Goal: Use online tool/utility

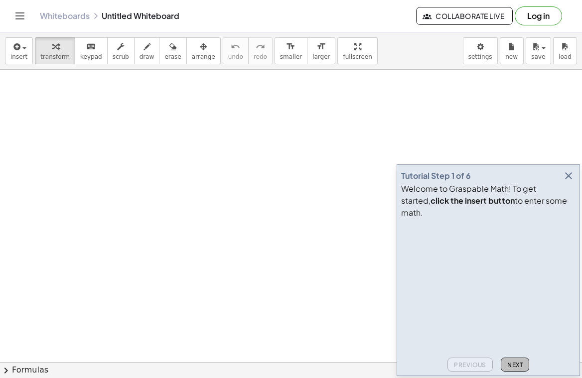
click at [527, 361] on button "Next" at bounding box center [514, 365] width 28 height 14
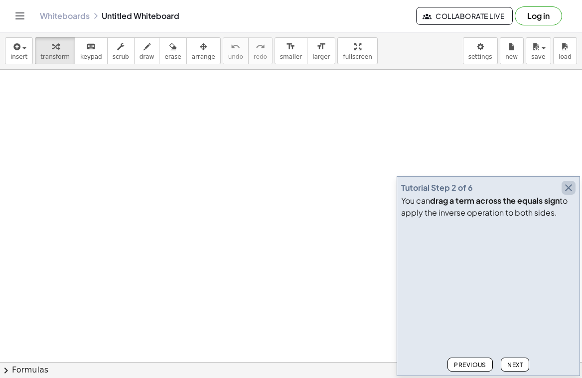
click at [570, 185] on icon "button" at bounding box center [568, 188] width 12 height 12
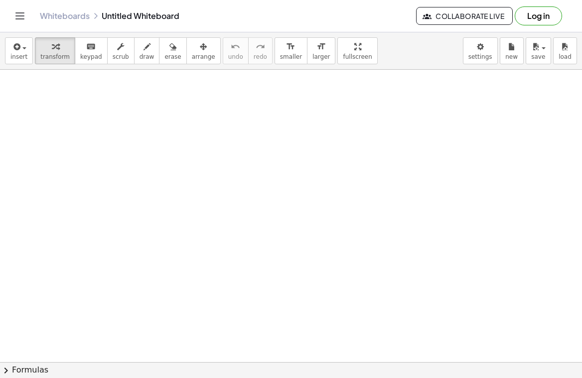
drag, startPoint x: 121, startPoint y: 79, endPoint x: 105, endPoint y: 148, distance: 71.3
drag, startPoint x: 131, startPoint y: 53, endPoint x: 129, endPoint y: 111, distance: 57.8
click at [139, 53] on span "draw" at bounding box center [146, 56] width 15 height 7
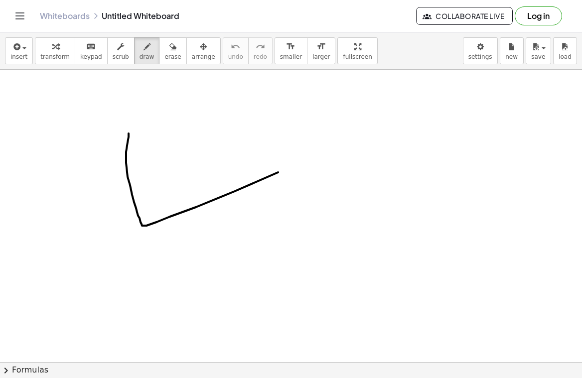
drag, startPoint x: 130, startPoint y: 185, endPoint x: 316, endPoint y: 157, distance: 187.9
drag, startPoint x: 196, startPoint y: 95, endPoint x: 242, endPoint y: 126, distance: 55.9
drag, startPoint x: 295, startPoint y: 204, endPoint x: 296, endPoint y: 211, distance: 7.6
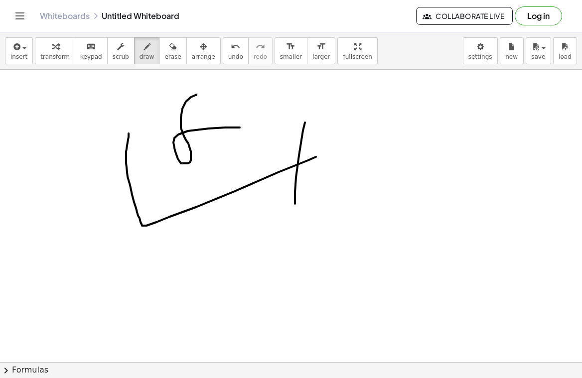
drag, startPoint x: 388, startPoint y: 116, endPoint x: 427, endPoint y: 139, distance: 45.3
drag, startPoint x: 419, startPoint y: 128, endPoint x: 432, endPoint y: 122, distance: 14.3
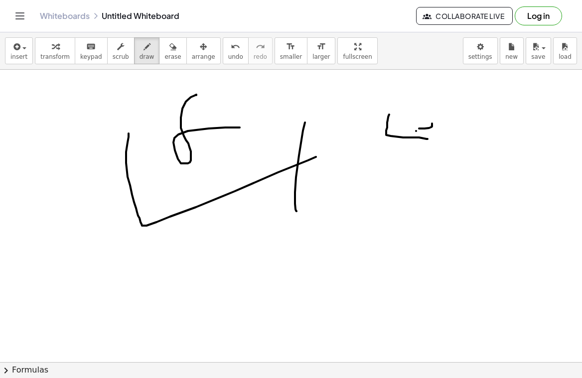
drag, startPoint x: 416, startPoint y: 131, endPoint x: 438, endPoint y: 136, distance: 22.5
drag, startPoint x: 438, startPoint y: 138, endPoint x: 444, endPoint y: 127, distance: 12.0
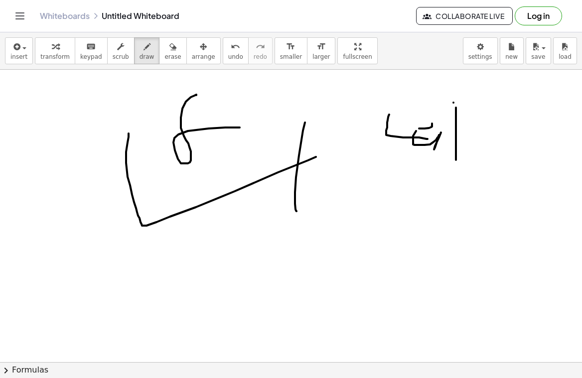
drag, startPoint x: 456, startPoint y: 111, endPoint x: 499, endPoint y: 151, distance: 59.5
drag, startPoint x: 499, startPoint y: 151, endPoint x: 497, endPoint y: 176, distance: 24.4
drag, startPoint x: 324, startPoint y: 256, endPoint x: 335, endPoint y: 249, distance: 12.7
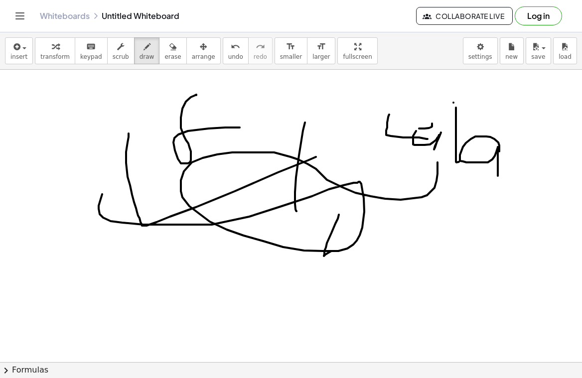
drag, startPoint x: 103, startPoint y: 218, endPoint x: 411, endPoint y: 145, distance: 316.7
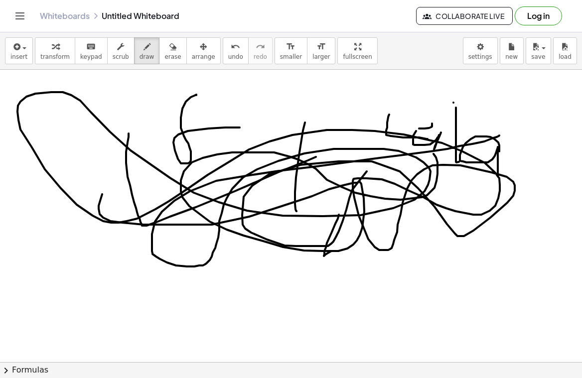
drag, startPoint x: 343, startPoint y: 221, endPoint x: 500, endPoint y: 131, distance: 181.3
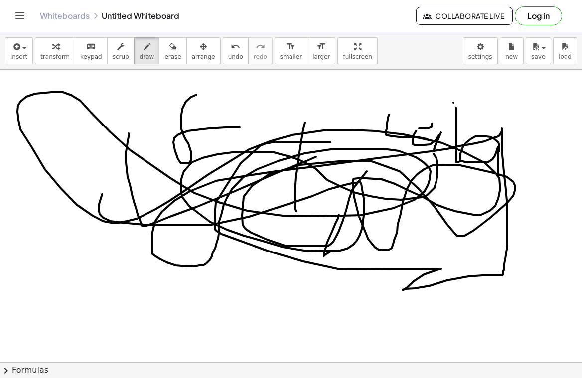
drag, startPoint x: 501, startPoint y: 128, endPoint x: 330, endPoint y: 142, distance: 171.9
drag, startPoint x: 257, startPoint y: 106, endPoint x: 272, endPoint y: 97, distance: 17.8
drag, startPoint x: 272, startPoint y: 97, endPoint x: 293, endPoint y: 108, distance: 23.6
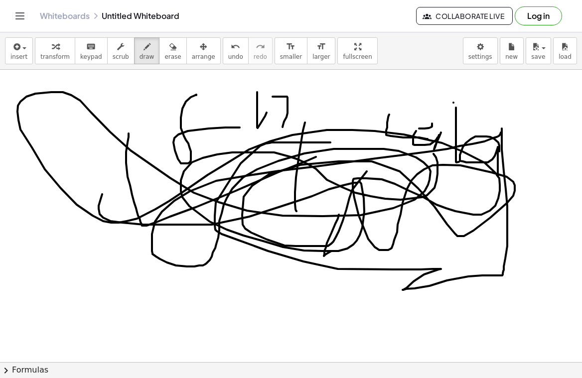
drag, startPoint x: 299, startPoint y: 101, endPoint x: 355, endPoint y: 102, distance: 56.3
drag, startPoint x: 366, startPoint y: 94, endPoint x: 395, endPoint y: 102, distance: 30.0
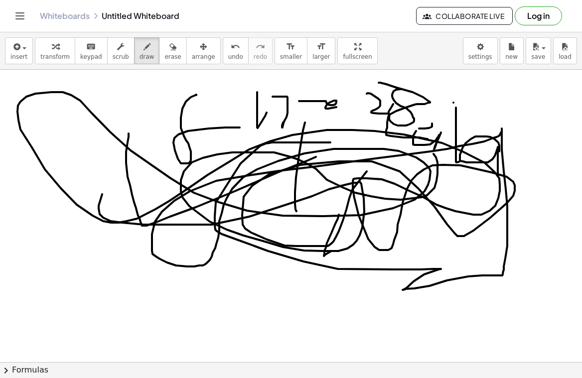
drag, startPoint x: 396, startPoint y: 90, endPoint x: 378, endPoint y: 83, distance: 18.8
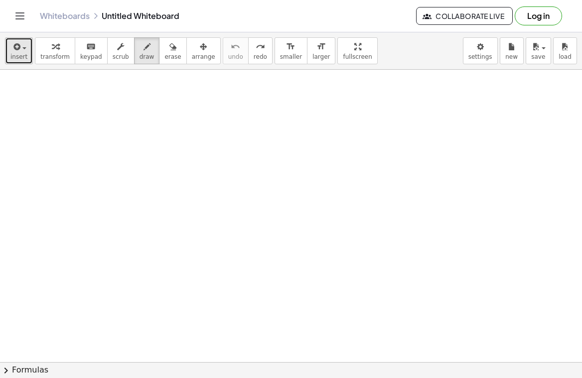
click at [25, 51] on div "button" at bounding box center [18, 46] width 17 height 12
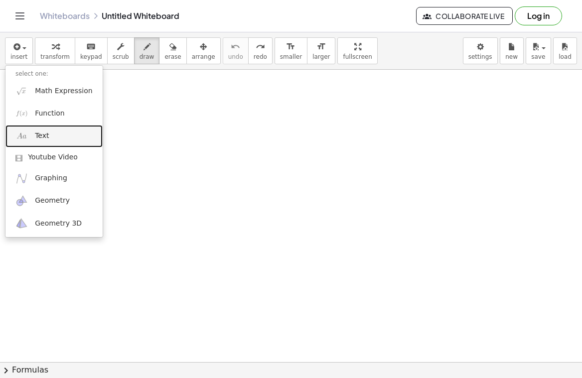
click at [44, 139] on span "Text" at bounding box center [42, 136] width 14 height 10
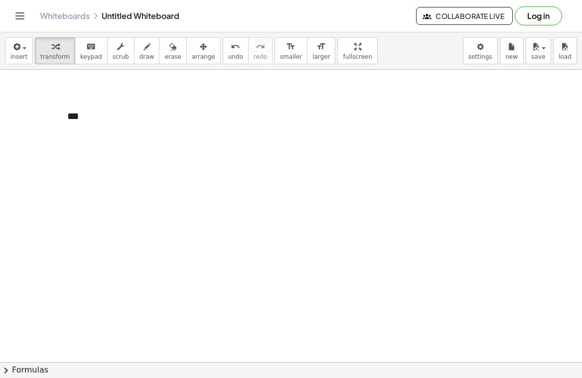
click at [91, 116] on div "***" at bounding box center [131, 116] width 149 height 34
drag, startPoint x: 104, startPoint y: 99, endPoint x: 290, endPoint y: 122, distance: 188.2
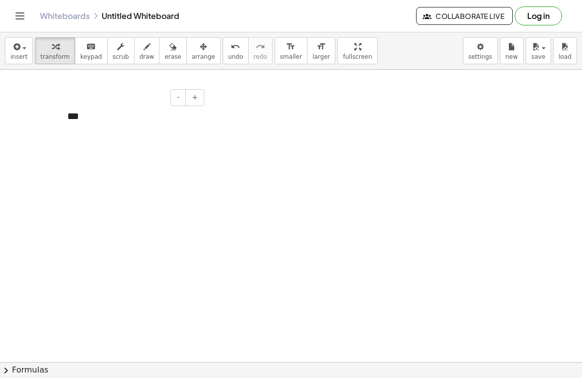
click at [98, 128] on div "***" at bounding box center [131, 116] width 149 height 34
drag, startPoint x: 181, startPoint y: 86, endPoint x: 290, endPoint y: 153, distance: 127.7
click at [90, 115] on div at bounding box center [131, 116] width 149 height 34
